Goal: Information Seeking & Learning: Learn about a topic

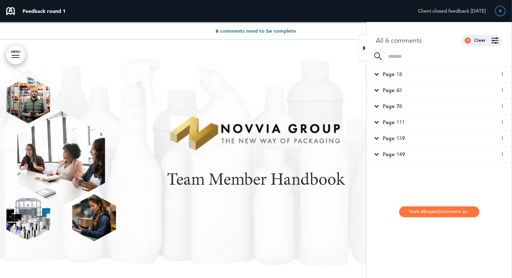
click at [440, 72] on div "Page 18 1" at bounding box center [439, 75] width 145 height 16
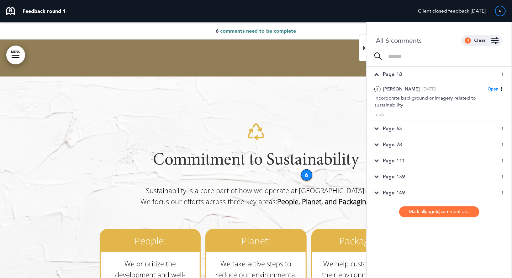
scroll to position [3293, 0]
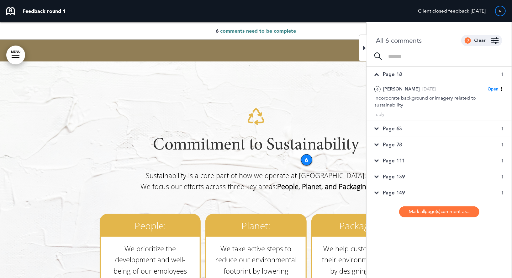
click at [405, 126] on div "Page 63 1" at bounding box center [439, 129] width 145 height 16
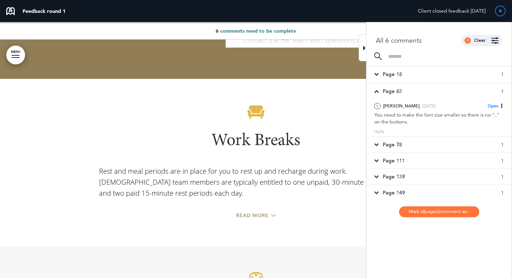
scroll to position [8844, 0]
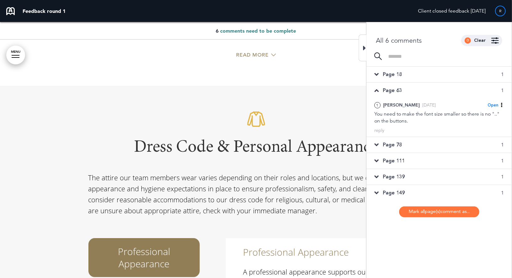
click at [248, 139] on h1 "Dress Code & Personal Appearance" at bounding box center [256, 147] width 336 height 17
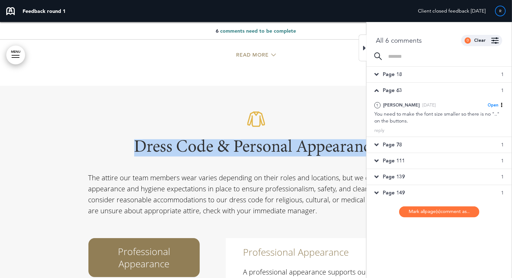
click at [248, 139] on h1 "Dress Code & Personal Appearance" at bounding box center [256, 147] width 336 height 17
copy h1 "Dress Code & Personal Appearance"
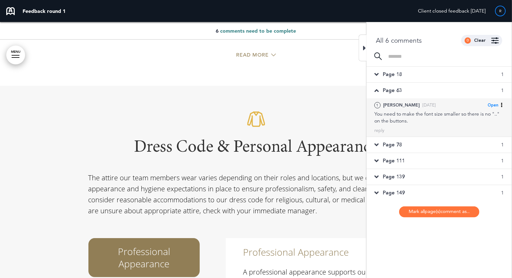
click at [501, 103] on icon at bounding box center [502, 105] width 4 height 4
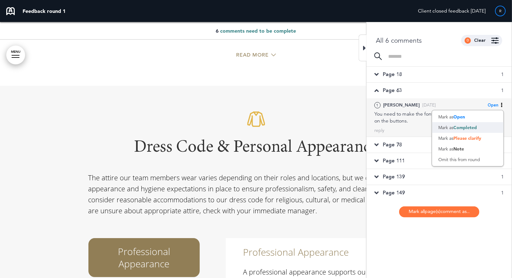
click at [472, 126] on span "Completed" at bounding box center [466, 128] width 24 height 6
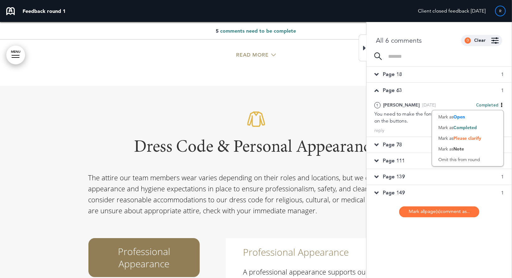
click at [406, 142] on div "Page 78 1" at bounding box center [439, 145] width 145 height 16
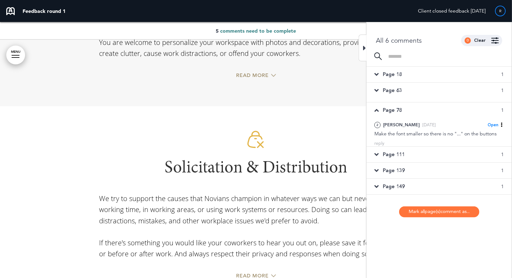
scroll to position [10500, 0]
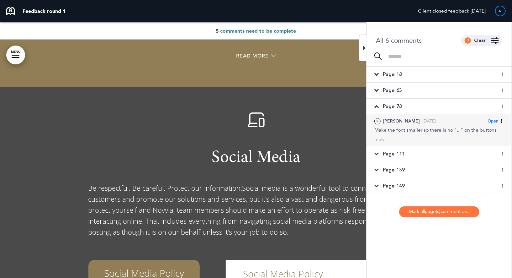
click at [414, 134] on div "2 Kalei G. Thu, Sep 11 Open Mark as Open Mark as Completed Mark as Please clari…" at bounding box center [439, 129] width 145 height 31
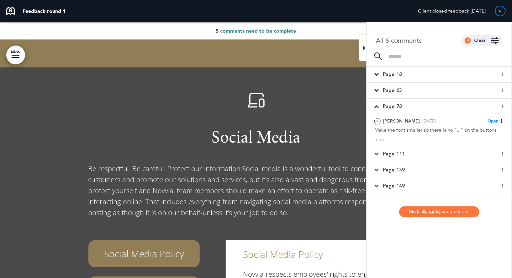
scroll to position [10517, 0]
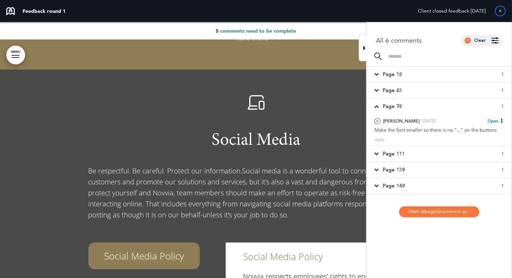
click at [272, 132] on span "Social Media" at bounding box center [256, 140] width 89 height 17
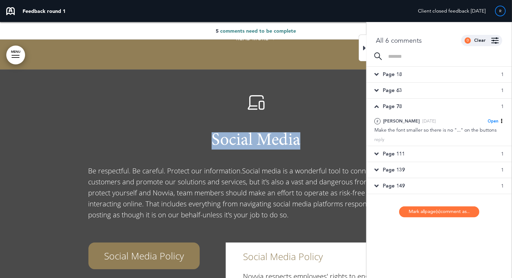
click at [272, 132] on span "Social Media" at bounding box center [256, 140] width 89 height 17
copy span "Social Media"
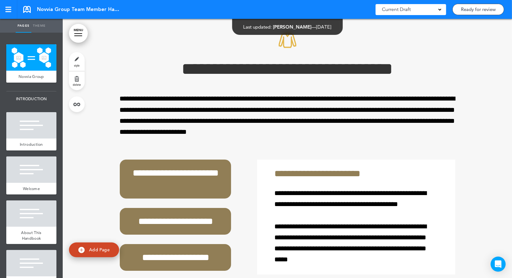
scroll to position [1380, 0]
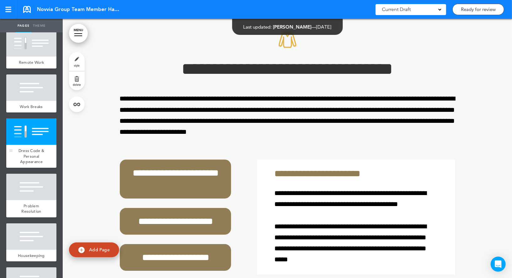
click at [44, 132] on div at bounding box center [31, 131] width 50 height 26
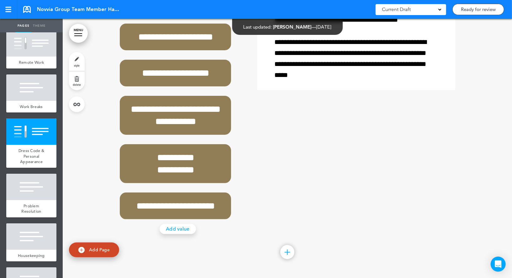
scroll to position [10821, 0]
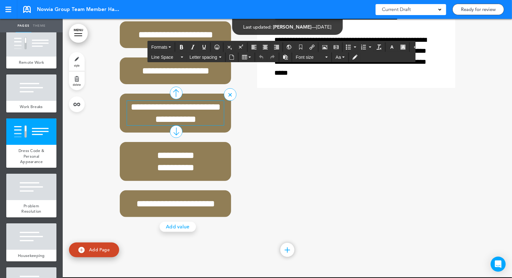
click at [200, 125] on h6 "**********" at bounding box center [175, 113] width 97 height 24
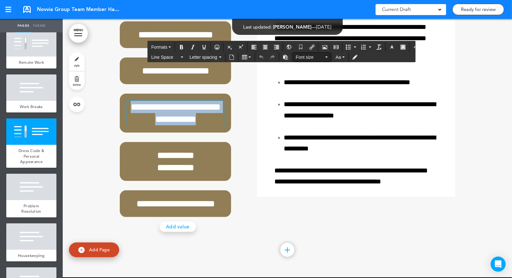
click at [312, 58] on span "Font size" at bounding box center [310, 57] width 28 height 6
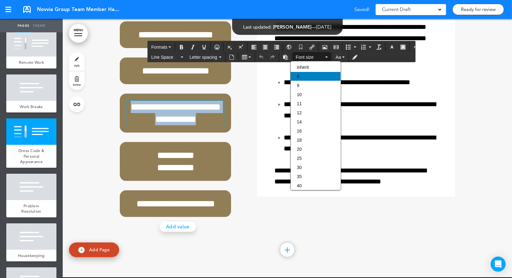
click at [305, 75] on div "8" at bounding box center [316, 76] width 50 height 9
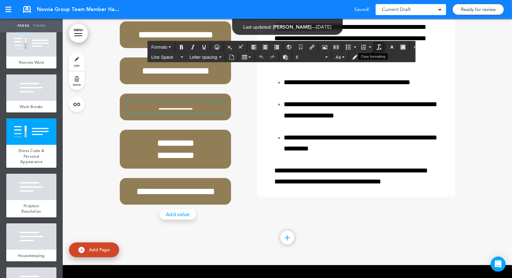
click at [377, 45] on icon "Clear formatting" at bounding box center [379, 47] width 5 height 5
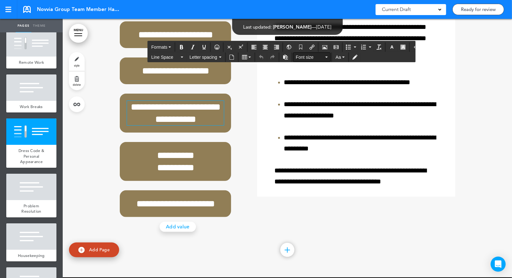
click at [322, 55] on button "Font size" at bounding box center [312, 57] width 37 height 9
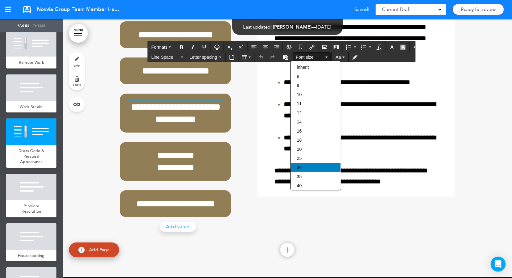
click at [305, 169] on div "30" at bounding box center [316, 167] width 50 height 9
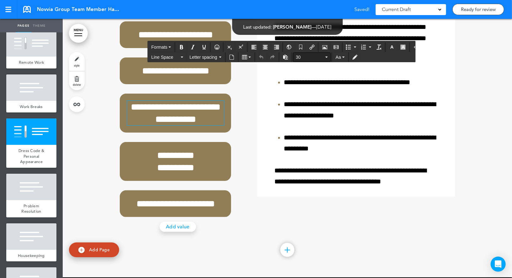
click at [314, 58] on span "30" at bounding box center [310, 57] width 28 height 6
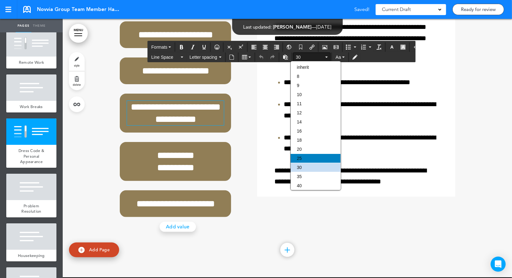
click at [303, 161] on div "25" at bounding box center [316, 158] width 50 height 9
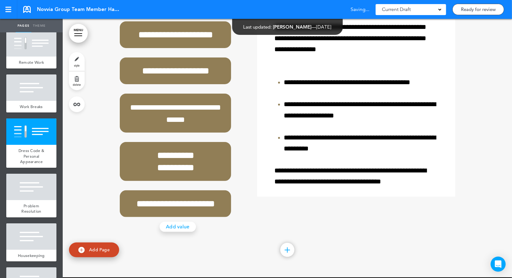
click at [254, 121] on div "**********" at bounding box center [288, 94] width 336 height 243
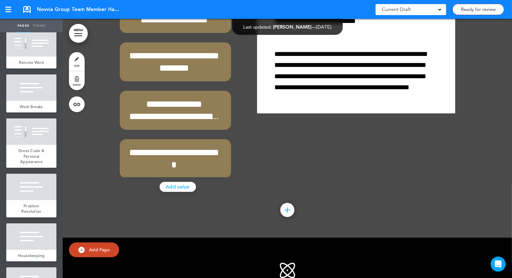
scroll to position [13866, 0]
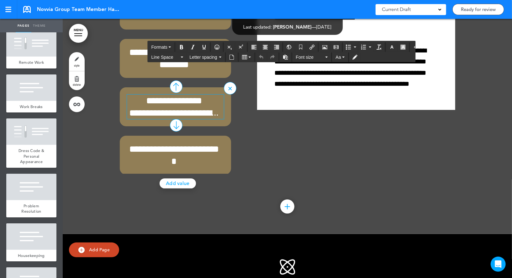
click at [186, 119] on h6 "**********" at bounding box center [174, 106] width 94 height 24
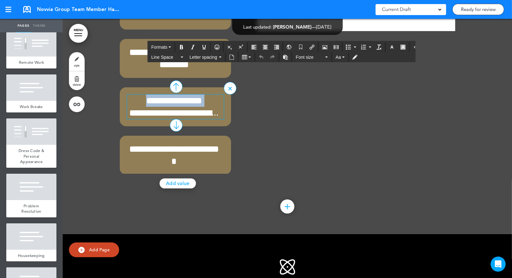
click at [186, 119] on h6 "**********" at bounding box center [174, 106] width 94 height 24
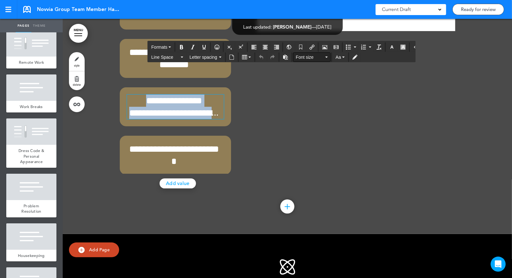
click at [319, 58] on span "Font size" at bounding box center [310, 57] width 28 height 6
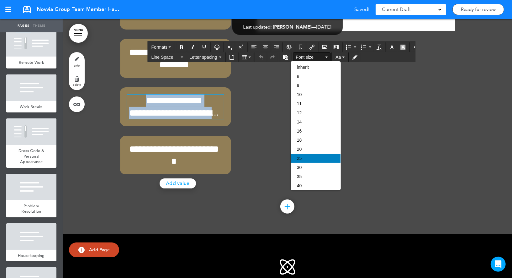
click at [303, 160] on div "25" at bounding box center [316, 158] width 50 height 9
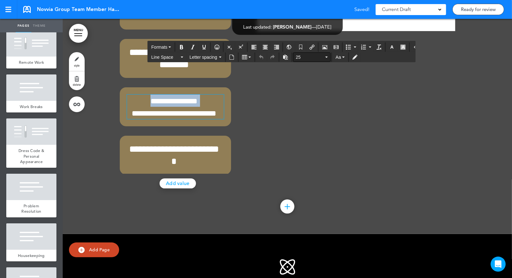
click at [310, 54] on span "25" at bounding box center [310, 57] width 28 height 6
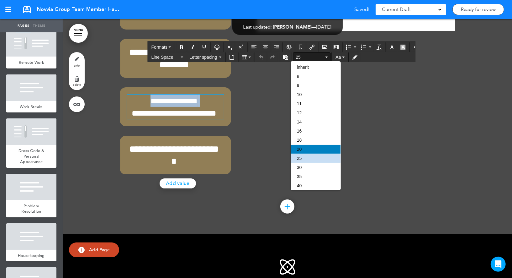
click at [305, 153] on div "20" at bounding box center [316, 149] width 50 height 9
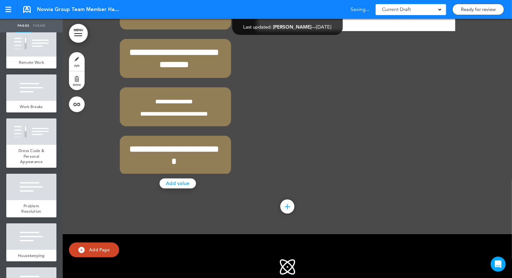
click at [330, 174] on div "**********" at bounding box center [288, 51] width 336 height 245
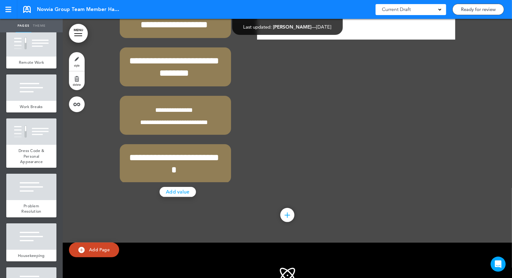
scroll to position [13857, 0]
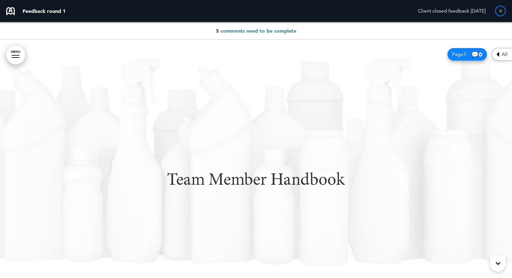
click at [504, 54] on span "All" at bounding box center [505, 54] width 6 height 5
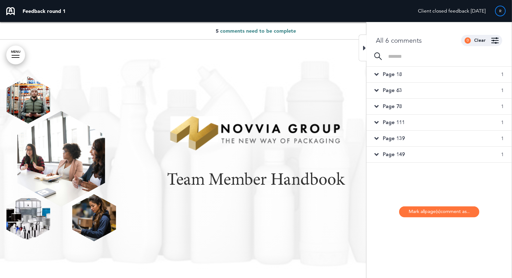
click at [425, 75] on div "Page 18 1" at bounding box center [439, 75] width 145 height 16
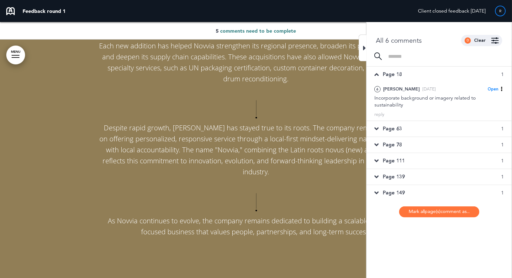
scroll to position [3293, 0]
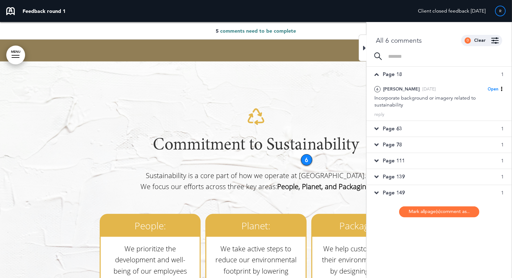
click at [402, 129] on span "Page 63" at bounding box center [392, 128] width 19 height 7
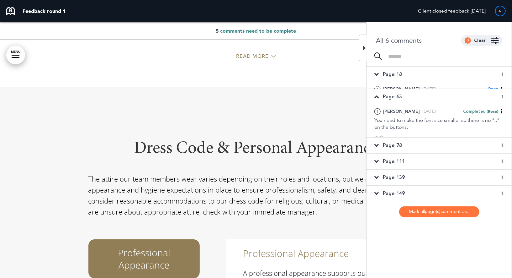
scroll to position [8844, 0]
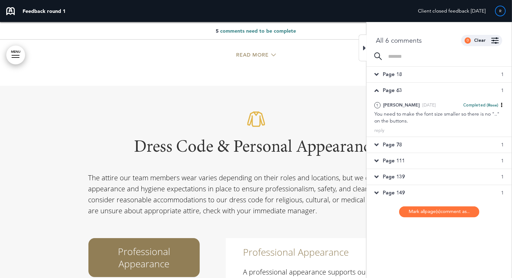
click at [398, 143] on span "Page 78" at bounding box center [392, 144] width 19 height 7
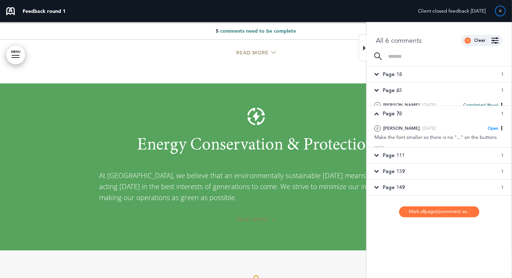
scroll to position [10500, 0]
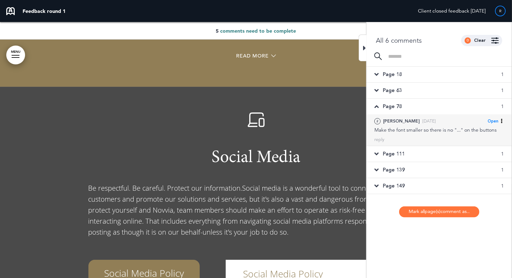
click at [498, 121] on span "Open" at bounding box center [493, 121] width 11 height 6
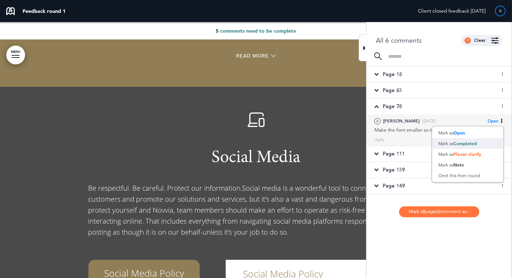
click at [466, 143] on span "Completed" at bounding box center [466, 144] width 24 height 6
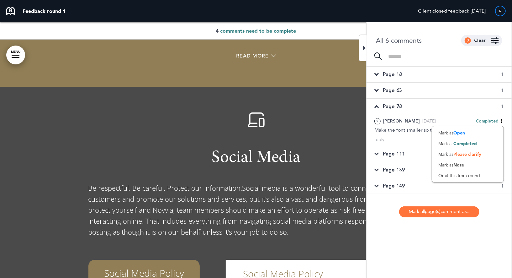
click at [398, 154] on span "Page 111" at bounding box center [394, 153] width 22 height 7
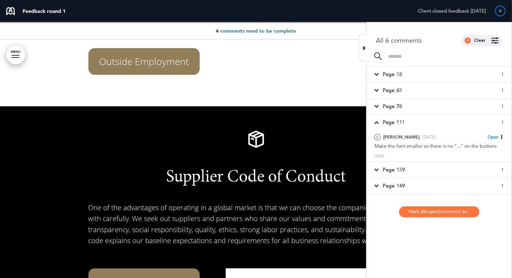
scroll to position [13270, 0]
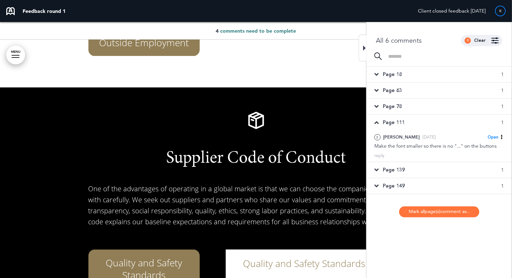
click at [243, 150] on span "Supplier Code of Conduct" at bounding box center [256, 158] width 179 height 17
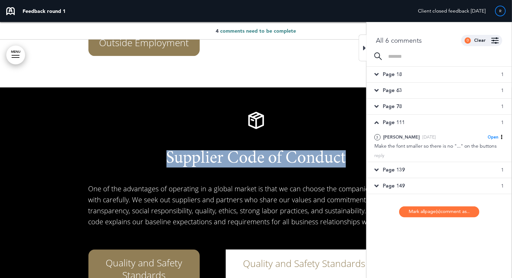
click at [243, 150] on span "Supplier Code of Conduct" at bounding box center [256, 158] width 179 height 17
copy span "Supplier Code of Conduct"
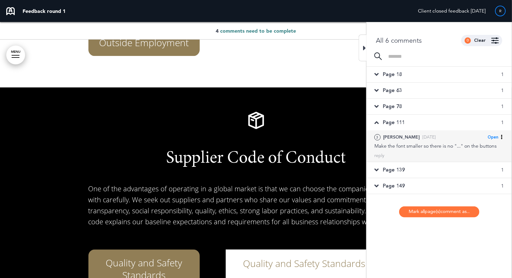
click at [494, 136] on span "Open" at bounding box center [493, 137] width 11 height 6
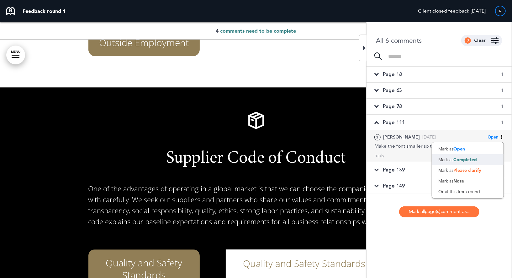
click at [469, 159] on span "Completed" at bounding box center [466, 160] width 24 height 6
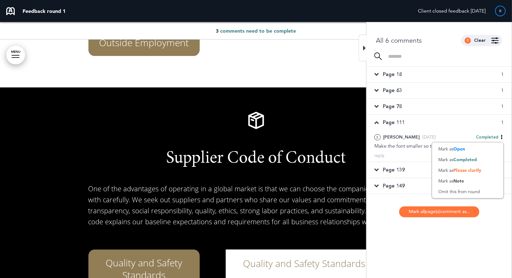
click at [404, 167] on span "Page 139" at bounding box center [394, 169] width 22 height 7
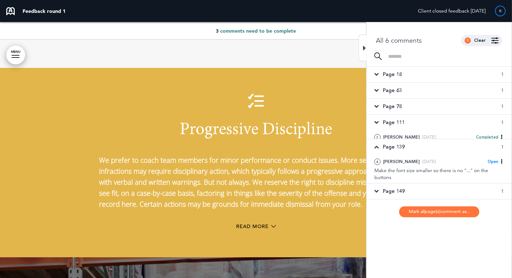
scroll to position [15768, 0]
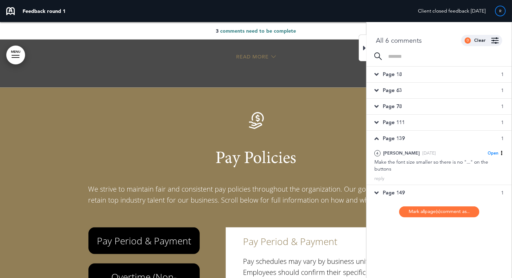
click at [271, 150] on span "Pay Policies" at bounding box center [256, 158] width 81 height 17
copy span "Pay Policies"
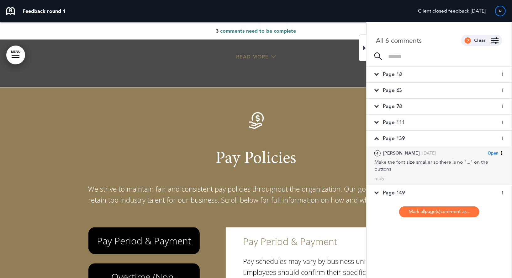
click at [498, 152] on span "Open" at bounding box center [493, 153] width 11 height 6
click at [468, 176] on span "Completed" at bounding box center [466, 176] width 24 height 6
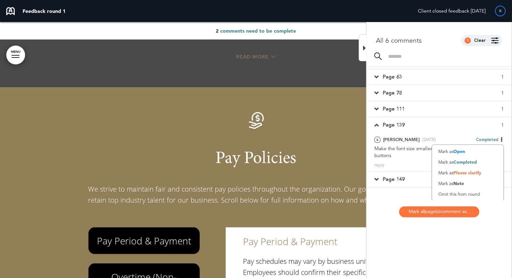
click at [408, 180] on div "Page 149 1" at bounding box center [439, 179] width 145 height 16
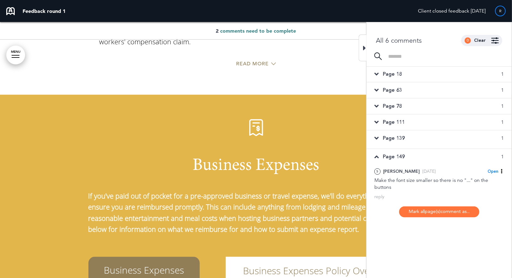
scroll to position [0, 0]
click at [284, 157] on span "Business Expenses" at bounding box center [256, 165] width 127 height 17
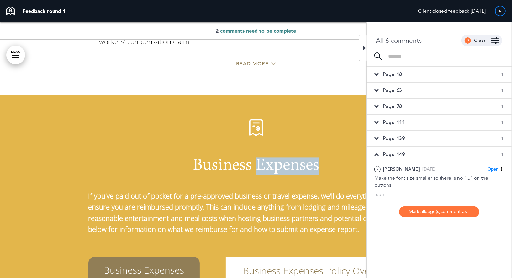
click at [284, 157] on span "Business Expenses" at bounding box center [256, 165] width 127 height 17
copy span "Business Expenses"
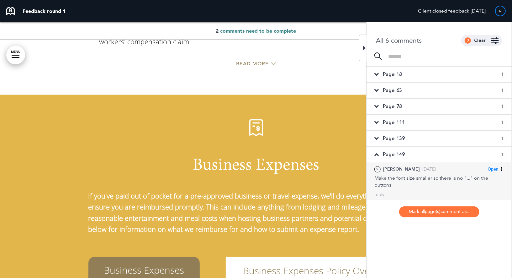
click at [489, 169] on span "Open" at bounding box center [493, 169] width 11 height 6
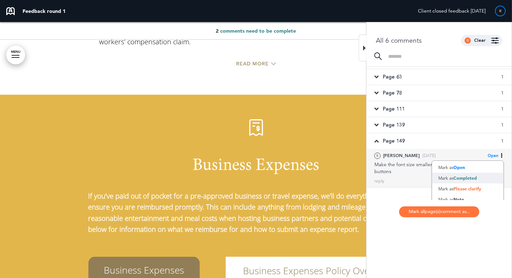
click at [471, 176] on span "Completed" at bounding box center [466, 178] width 24 height 6
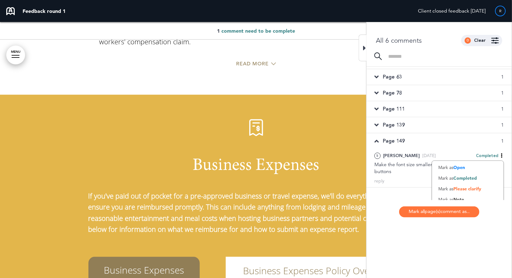
scroll to position [0, 0]
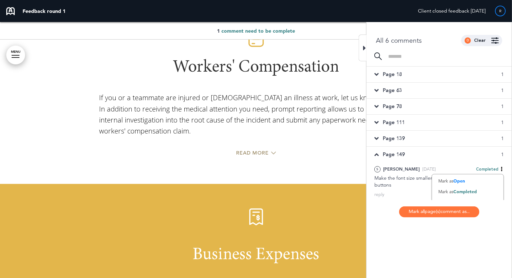
click at [418, 75] on div "Page 18 1" at bounding box center [439, 75] width 145 height 16
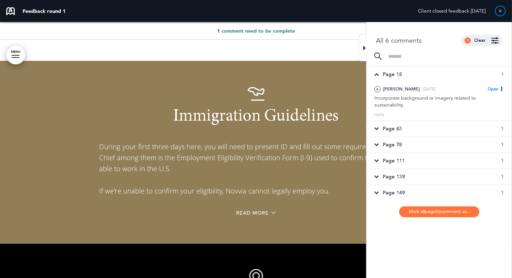
scroll to position [3293, 0]
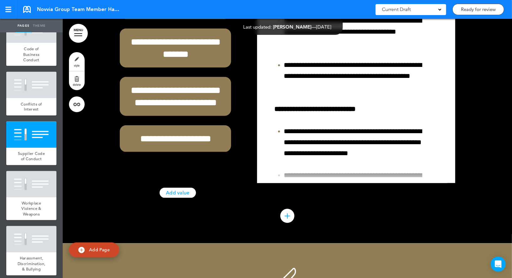
scroll to position [17391, 0]
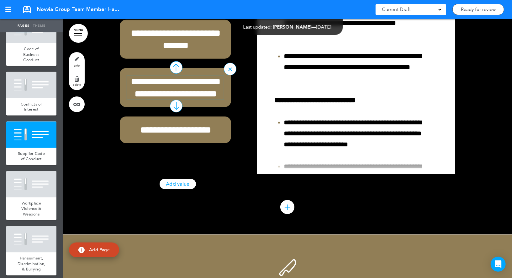
click at [177, 100] on h6 "**********" at bounding box center [175, 87] width 97 height 24
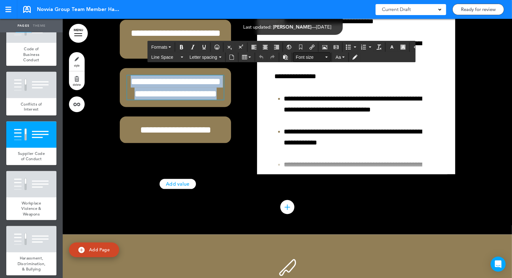
click at [312, 56] on span "Font size" at bounding box center [310, 57] width 28 height 6
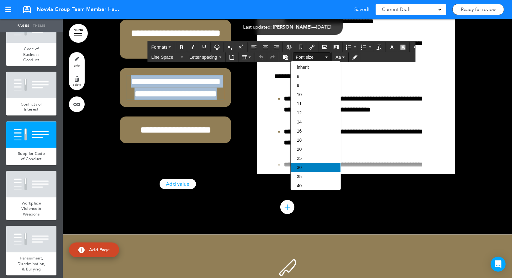
click at [303, 170] on div "30" at bounding box center [316, 167] width 50 height 9
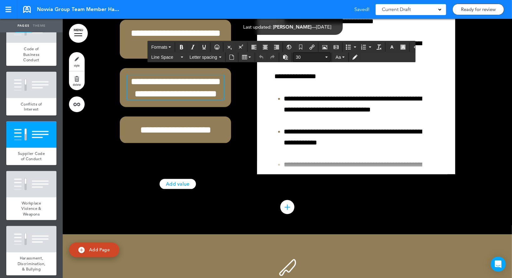
click at [307, 59] on span "30" at bounding box center [310, 57] width 28 height 6
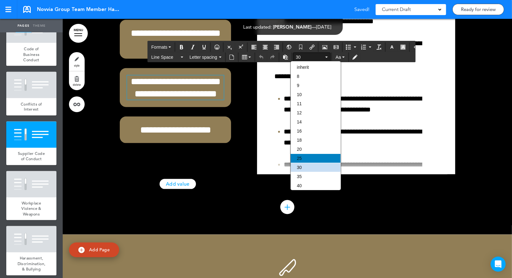
click at [300, 161] on span "25" at bounding box center [299, 158] width 5 height 5
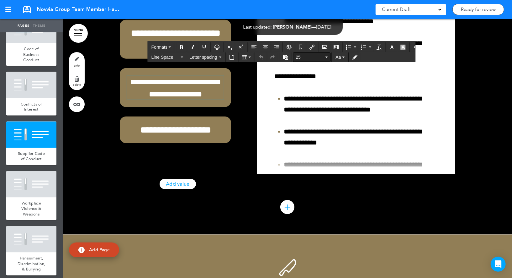
click at [305, 58] on span "25" at bounding box center [310, 57] width 28 height 6
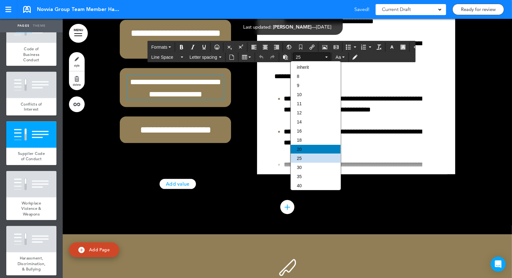
click at [301, 152] on span "20" at bounding box center [299, 149] width 5 height 5
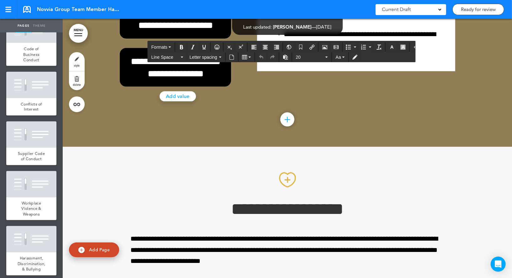
scroll to position [20502, 0]
click at [187, 80] on h6 "**********" at bounding box center [175, 67] width 97 height 24
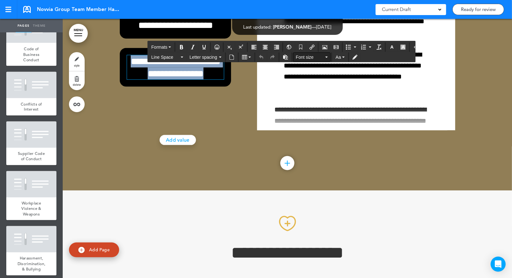
click at [302, 56] on span "Font size" at bounding box center [310, 57] width 28 height 6
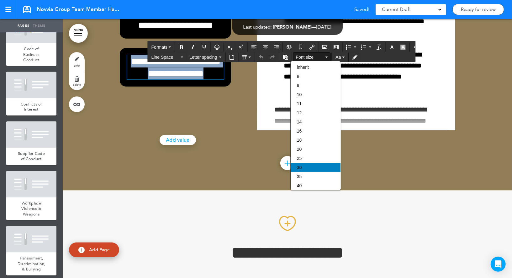
click at [302, 169] on div "30" at bounding box center [316, 167] width 50 height 9
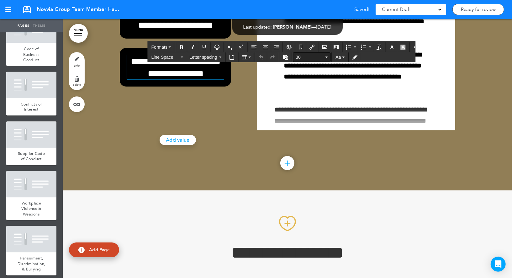
click at [302, 58] on span "30" at bounding box center [310, 57] width 28 height 6
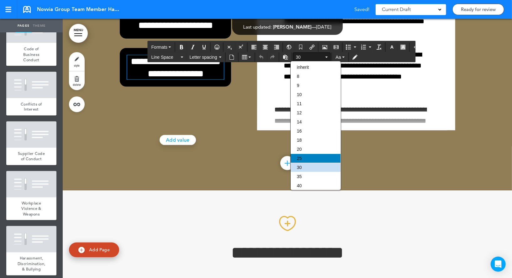
click at [310, 163] on div "25" at bounding box center [316, 158] width 50 height 9
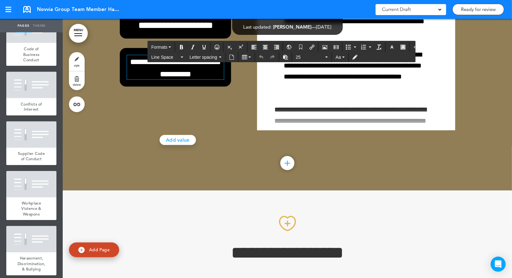
click at [251, 114] on div "**********" at bounding box center [288, 4] width 336 height 251
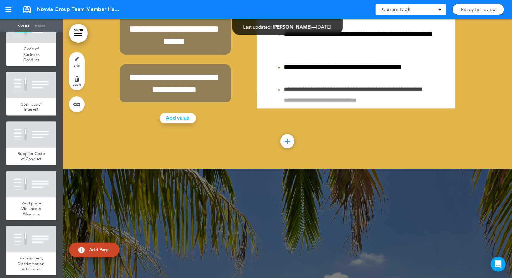
scroll to position [22714, 0]
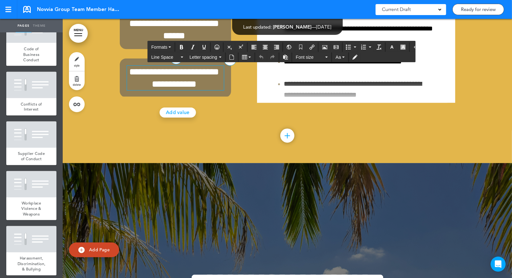
click at [202, 90] on h6 "**********" at bounding box center [174, 78] width 94 height 24
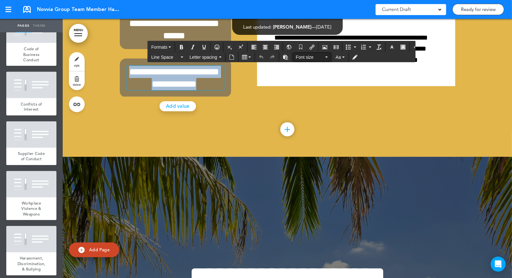
click at [323, 55] on button "Font size" at bounding box center [312, 57] width 37 height 9
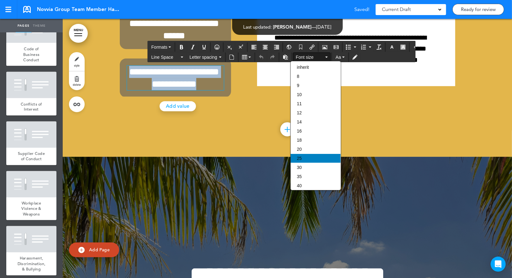
click at [309, 161] on div "25" at bounding box center [316, 158] width 50 height 9
